Goal: Transaction & Acquisition: Purchase product/service

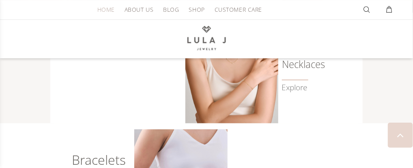
scroll to position [324, 0]
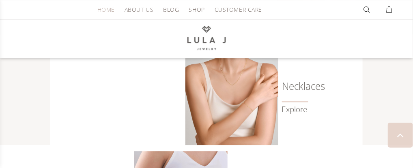
click at [307, 105] on link "Explore" at bounding box center [295, 109] width 26 height 9
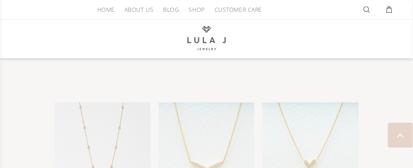
scroll to position [891, 0]
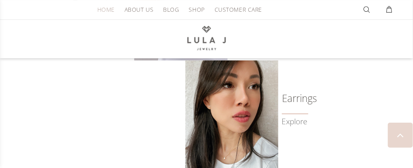
scroll to position [486, 0]
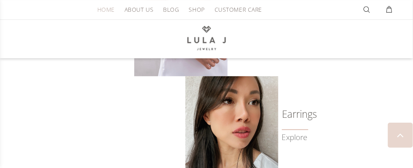
click at [83, 49] on link "Explore" at bounding box center [99, 40] width 54 height 19
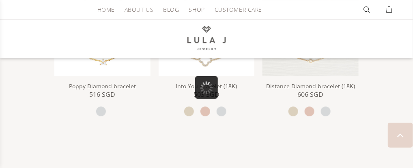
scroll to position [608, 0]
